Goal: Task Accomplishment & Management: Use online tool/utility

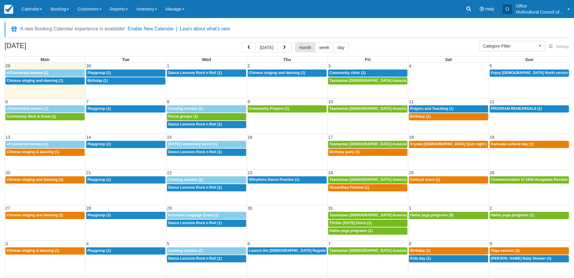
select select
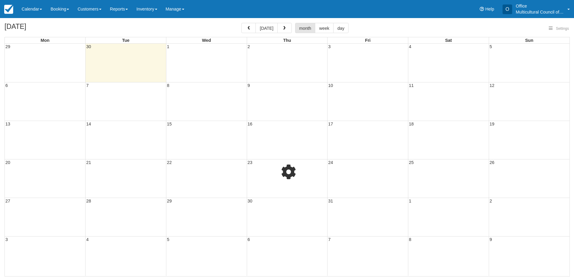
select select
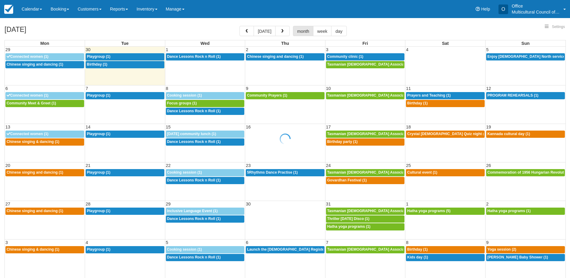
select select
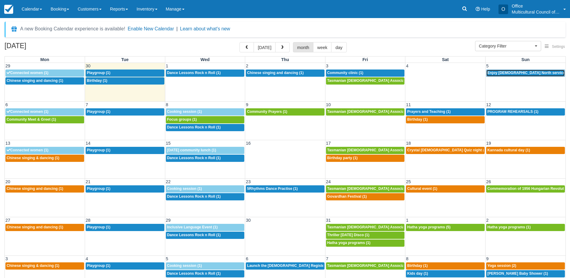
click at [520, 75] on span "Enjoy [DEMOGRAPHIC_DATA] North service (3)" at bounding box center [528, 73] width 83 height 4
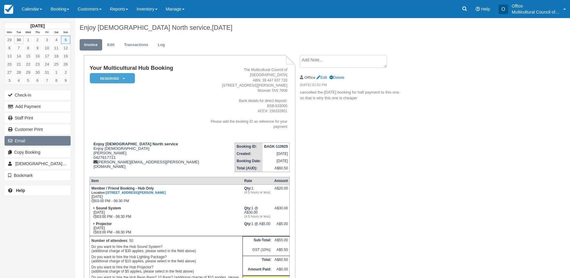
click at [41, 137] on button "Email" at bounding box center [38, 141] width 66 height 10
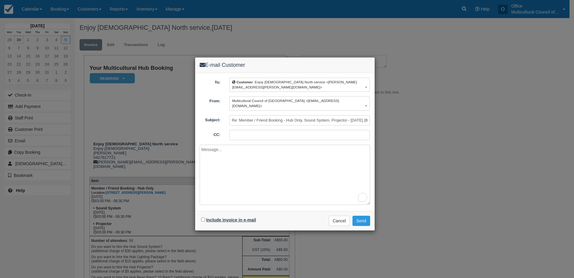
click at [224, 217] on label "Include invoice in e-mail" at bounding box center [231, 219] width 50 height 5
click at [205, 217] on input "Include invoice in e-mail" at bounding box center [203, 219] width 4 height 4
checkbox input "true"
click at [364, 215] on button "Send" at bounding box center [362, 220] width 18 height 10
